Goal: Task Accomplishment & Management: Manage account settings

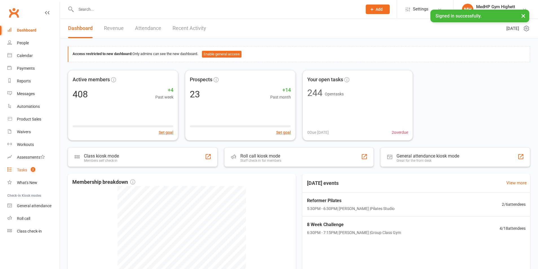
click at [32, 168] on span "2" at bounding box center [33, 169] width 5 height 5
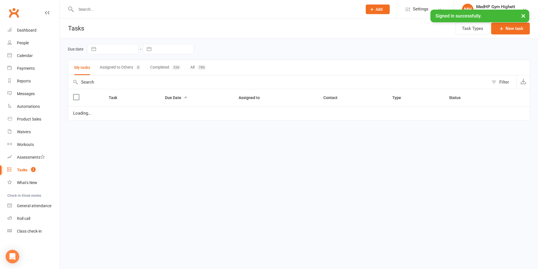
select select "started"
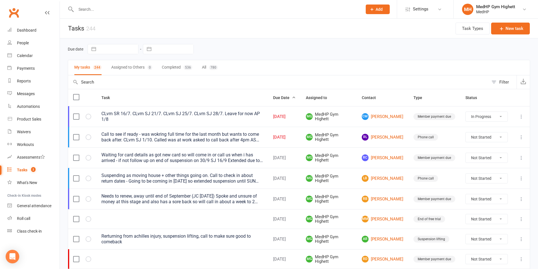
click at [144, 14] on div at bounding box center [213, 9] width 290 height 18
click at [141, 10] on input "text" at bounding box center [216, 9] width 284 height 8
paste input "[PERSON_NAME]"
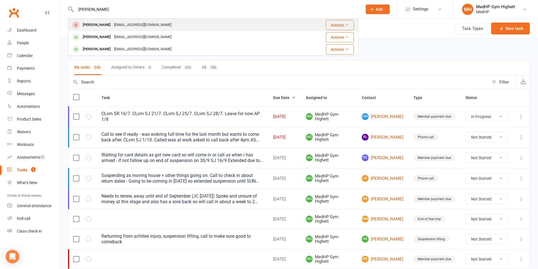
type input "[PERSON_NAME]"
click at [126, 23] on div "[EMAIL_ADDRESS][DOMAIN_NAME]" at bounding box center [142, 25] width 61 height 8
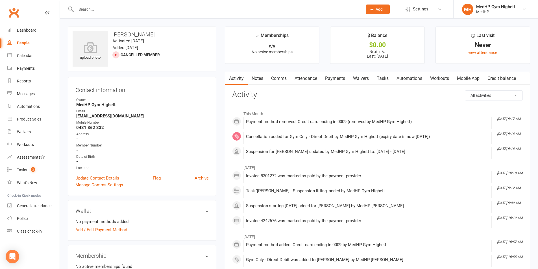
drag, startPoint x: 155, startPoint y: 36, endPoint x: 143, endPoint y: 36, distance: 12.4
click at [143, 36] on h3 "[PERSON_NAME]" at bounding box center [142, 34] width 139 height 6
click at [152, 34] on h3 "[PERSON_NAME]" at bounding box center [142, 34] width 139 height 6
drag, startPoint x: 153, startPoint y: 34, endPoint x: 112, endPoint y: 36, distance: 41.0
click at [112, 36] on h3 "[PERSON_NAME]" at bounding box center [142, 34] width 139 height 6
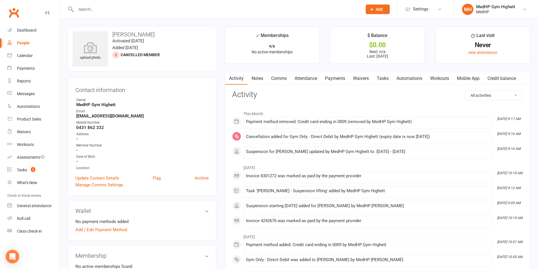
copy h3 "[PERSON_NAME]"
click at [176, 40] on div "upload photo [PERSON_NAME] Activated [DATE] Added [DATE] Cancelled member" at bounding box center [142, 49] width 148 height 45
click at [39, 46] on link "People" at bounding box center [33, 43] width 52 height 13
select select "100"
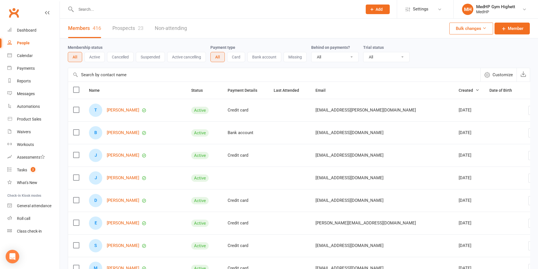
click at [382, 56] on select "All Active and expired trials All active trials Active trial (no other membersh…" at bounding box center [386, 57] width 46 height 10
click at [419, 56] on div "Membership status All Active Cancelled Suspended Active cancelling Payment type…" at bounding box center [299, 53] width 462 height 18
click at [476, 27] on button "Bulk changes" at bounding box center [471, 29] width 44 height 12
click at [512, 56] on div "Membership status All Active Cancelled Suspended Active cancelling Payment type…" at bounding box center [299, 53] width 462 height 18
click at [500, 73] on span "Customize" at bounding box center [502, 74] width 20 height 7
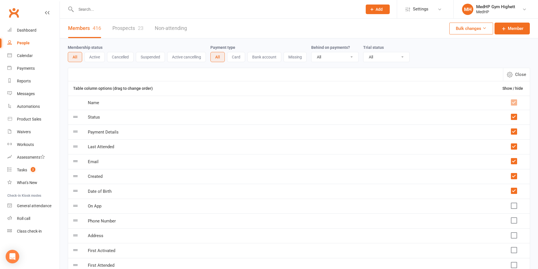
click at [509, 75] on icon "button" at bounding box center [510, 75] width 6 height 6
select select "100"
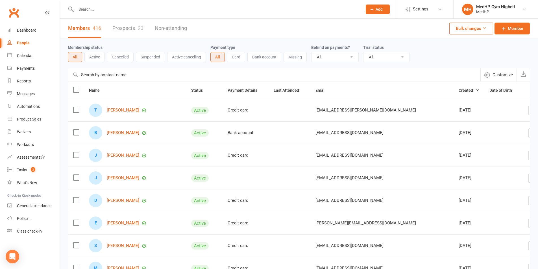
click at [105, 75] on input "text" at bounding box center [274, 75] width 412 height 14
click at [135, 71] on input "text" at bounding box center [274, 75] width 412 height 14
click at [135, 68] on div "Membership status All Active Cancelled Suspended Active cancelling Payment type…" at bounding box center [299, 52] width 462 height 29
click at [502, 74] on span "Customize" at bounding box center [502, 74] width 20 height 7
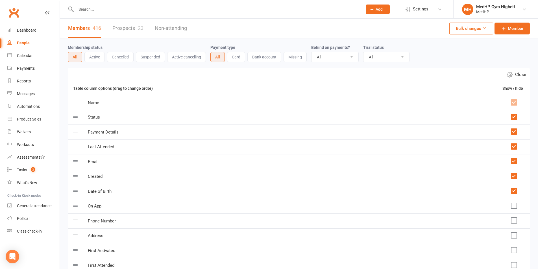
click at [92, 195] on td "Date of Birth" at bounding box center [290, 191] width 414 height 15
click at [515, 75] on span "Close" at bounding box center [520, 74] width 11 height 7
select select "100"
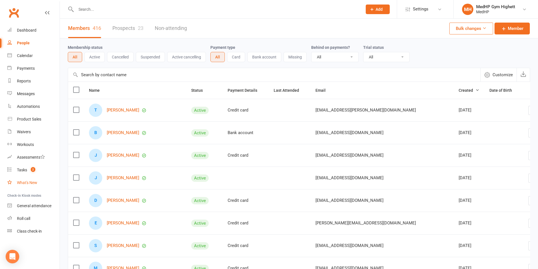
click at [34, 179] on link "What's New" at bounding box center [33, 182] width 52 height 13
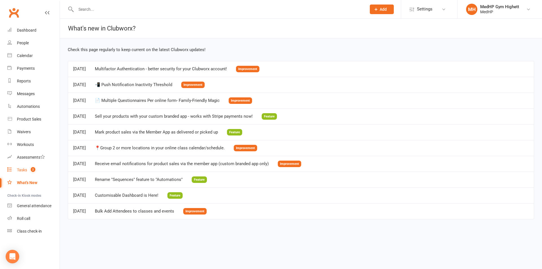
click at [29, 172] on count-badge "2" at bounding box center [31, 170] width 7 height 5
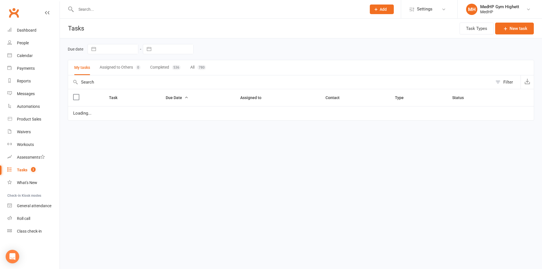
select select "started"
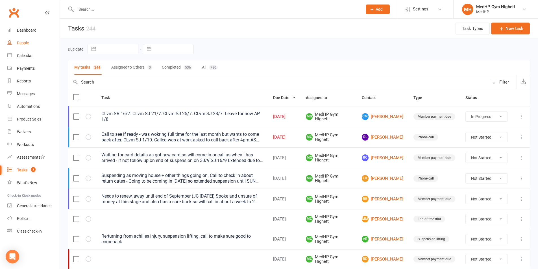
click at [35, 39] on link "People" at bounding box center [33, 43] width 52 height 13
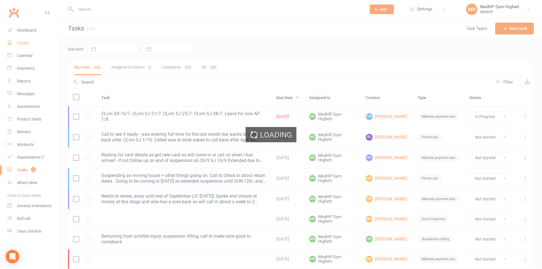
select select "100"
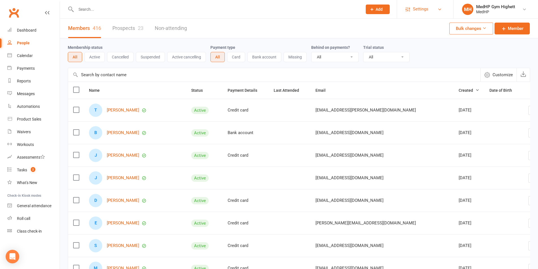
click at [427, 3] on span "Settings" at bounding box center [421, 9] width 16 height 13
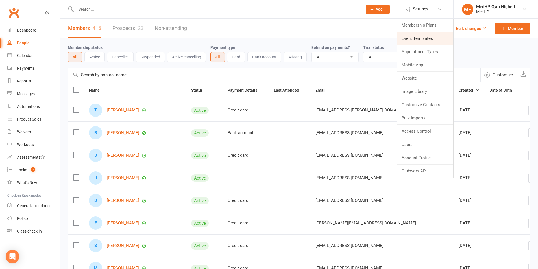
click at [413, 36] on link "Event Templates" at bounding box center [425, 38] width 56 height 13
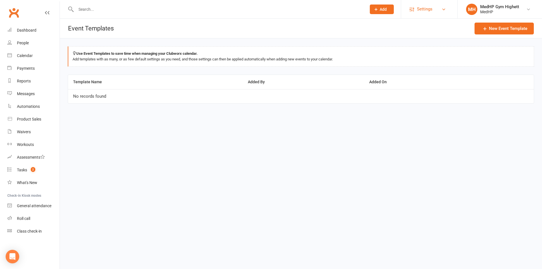
click at [422, 14] on span "Settings" at bounding box center [425, 9] width 16 height 13
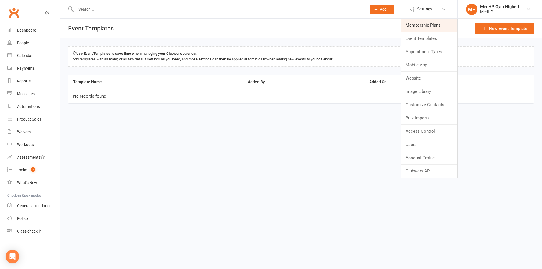
click at [424, 26] on link "Membership Plans" at bounding box center [429, 25] width 56 height 13
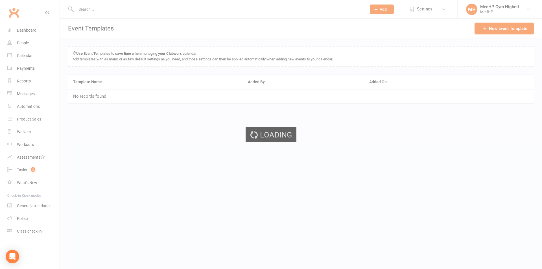
select select "100"
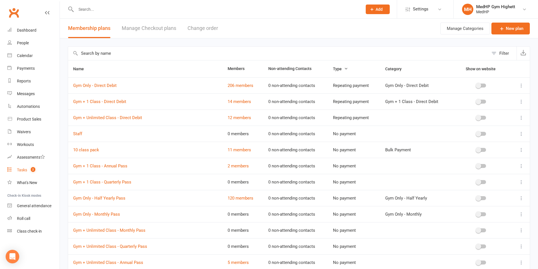
click at [31, 169] on span "2" at bounding box center [33, 169] width 5 height 5
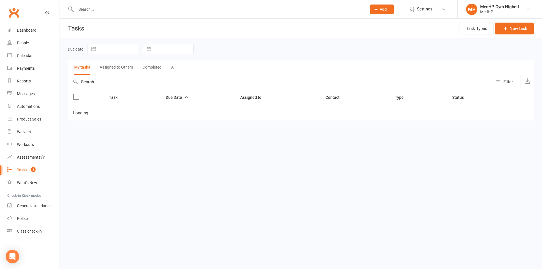
select select "started"
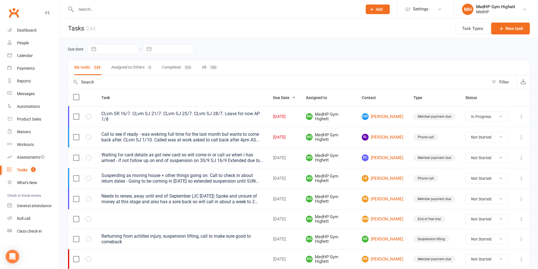
click at [170, 13] on div at bounding box center [213, 9] width 290 height 18
click at [142, 19] on header "Tasks 244 Task Types New task" at bounding box center [299, 29] width 478 height 20
click at [138, 12] on input "text" at bounding box center [216, 9] width 284 height 8
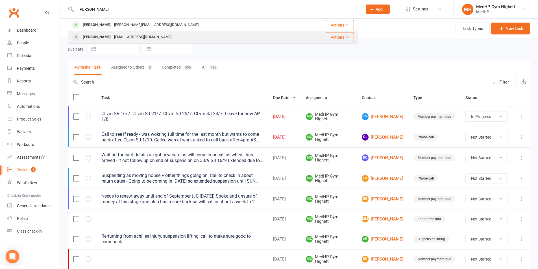
type input "[PERSON_NAME]"
click at [143, 34] on div "[EMAIL_ADDRESS][DOMAIN_NAME]" at bounding box center [142, 37] width 61 height 8
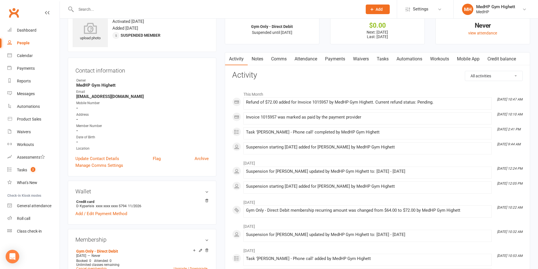
scroll to position [56, 0]
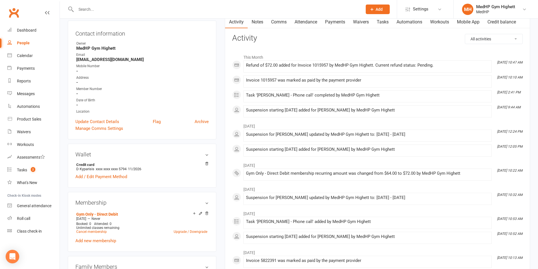
click at [340, 20] on link "Payments" at bounding box center [335, 22] width 28 height 13
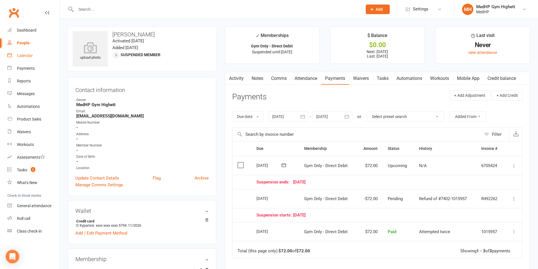
click at [26, 51] on link "Calendar" at bounding box center [33, 55] width 52 height 13
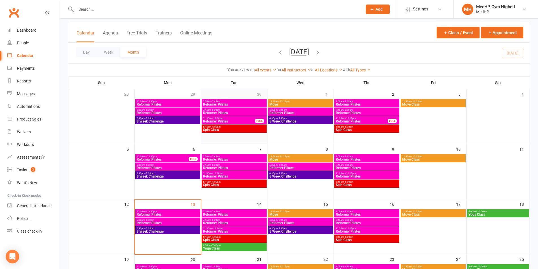
scroll to position [113, 0]
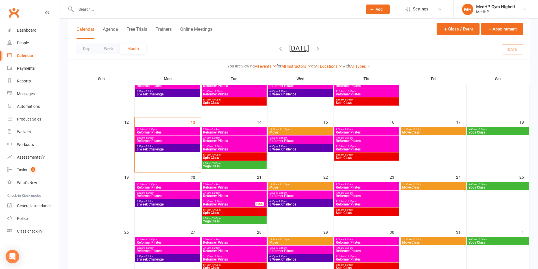
click at [229, 152] on div "5:15pm - 6:00pm Spin Class" at bounding box center [234, 156] width 65 height 8
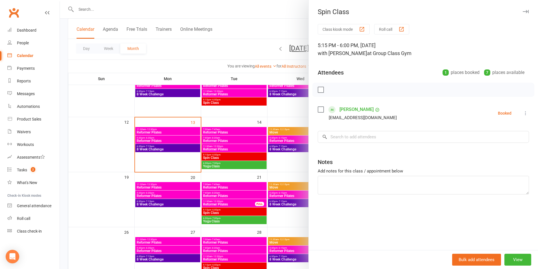
click at [230, 154] on div at bounding box center [299, 134] width 478 height 269
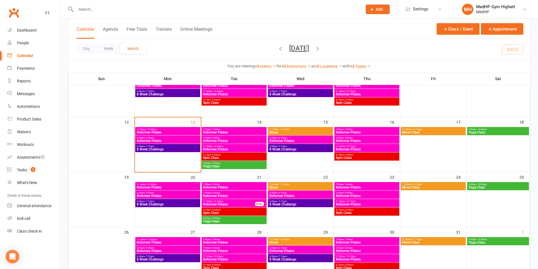
click at [228, 156] on span "5:15pm - 6:00pm" at bounding box center [234, 155] width 63 height 3
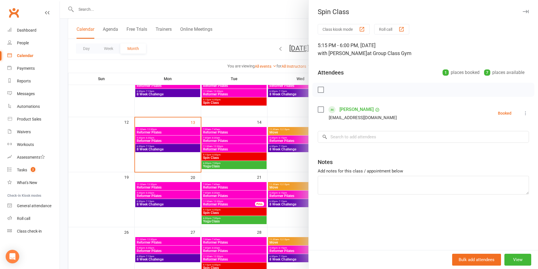
click at [95, 146] on div at bounding box center [299, 134] width 478 height 269
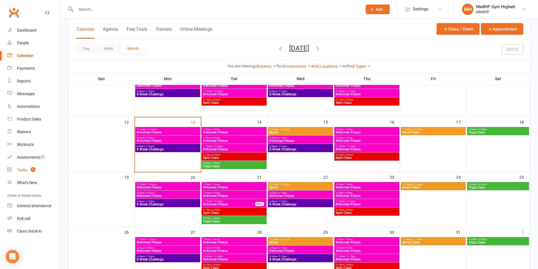
click at [36, 168] on link "Tasks 2" at bounding box center [33, 170] width 52 height 13
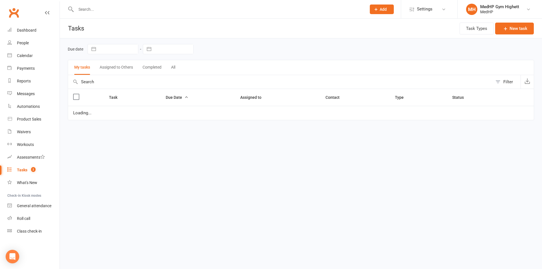
select select "started"
